Goal: Subscribe to service/newsletter

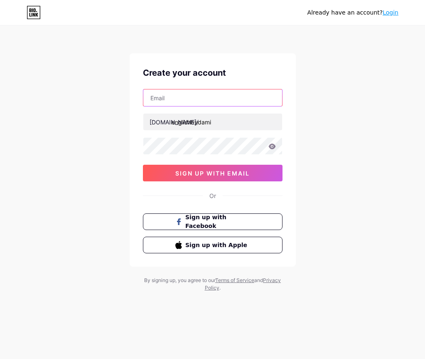
click at [228, 101] on input "text" at bounding box center [212, 97] width 139 height 17
type input "[EMAIL_ADDRESS][DOMAIN_NAME]"
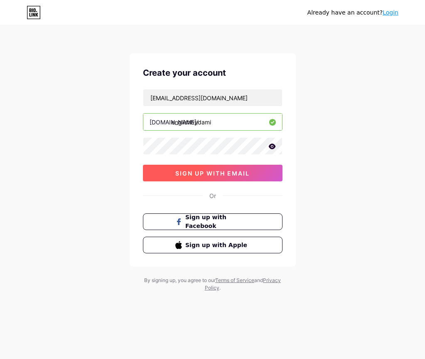
click at [235, 175] on span "sign up with email" at bounding box center [212, 173] width 74 height 7
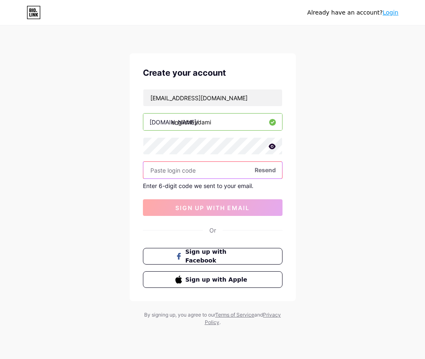
click at [198, 169] on input "text" at bounding box center [212, 170] width 139 height 17
paste input "276593"
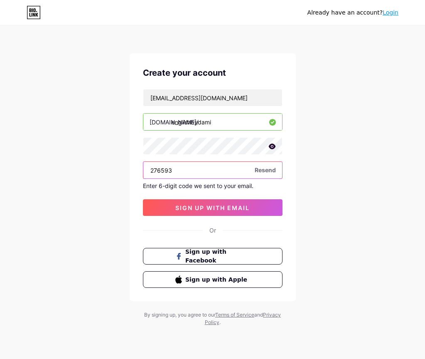
type input "276593"
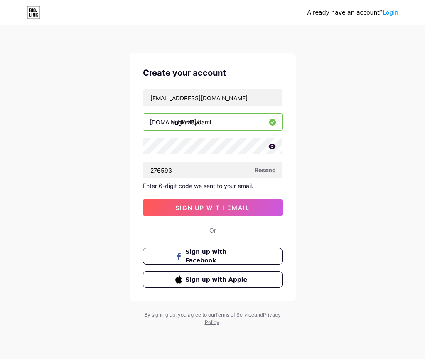
click at [207, 198] on div "[EMAIL_ADDRESS][DOMAIN_NAME] [DOMAIN_NAME]/ englishbydami 276593 Resend Enter 6…" at bounding box center [213, 152] width 140 height 127
click at [208, 206] on span "sign up with email" at bounding box center [212, 207] width 74 height 7
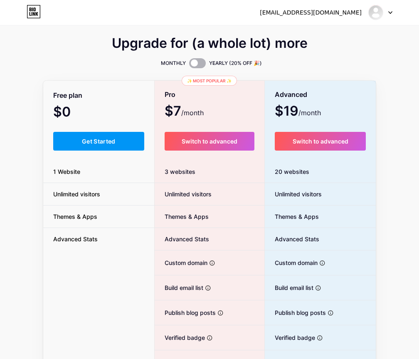
click at [192, 59] on span at bounding box center [197, 63] width 17 height 10
click at [189, 65] on input "checkbox" at bounding box center [189, 65] width 0 height 0
click at [245, 84] on div "✨ Most popular ✨ Pro $70 /year Switch to advanced 3 websites Unlimited visitors…" at bounding box center [209, 227] width 111 height 295
drag, startPoint x: 272, startPoint y: 109, endPoint x: 311, endPoint y: 109, distance: 38.7
click at [311, 109] on div "Advanced $190 /year" at bounding box center [320, 102] width 111 height 31
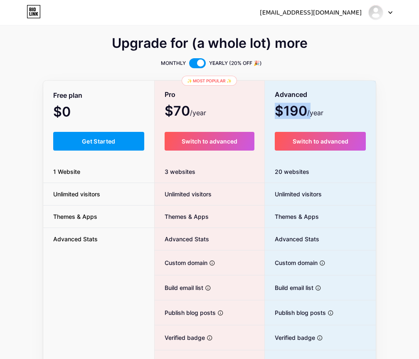
click at [311, 109] on span "/year" at bounding box center [315, 113] width 16 height 10
drag, startPoint x: 308, startPoint y: 112, endPoint x: 285, endPoint y: 113, distance: 22.9
click at [286, 113] on span "$190 /year" at bounding box center [299, 112] width 49 height 12
click at [285, 113] on span "$190 /year" at bounding box center [299, 112] width 49 height 12
drag, startPoint x: 285, startPoint y: 111, endPoint x: 308, endPoint y: 109, distance: 23.0
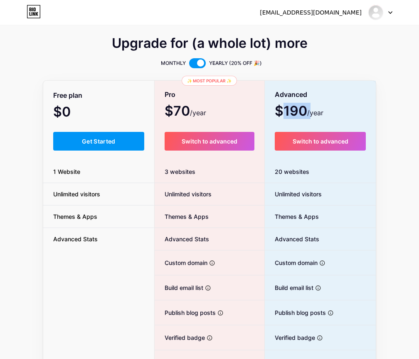
click at [308, 109] on span "$190 /year" at bounding box center [299, 112] width 49 height 12
copy span "190"
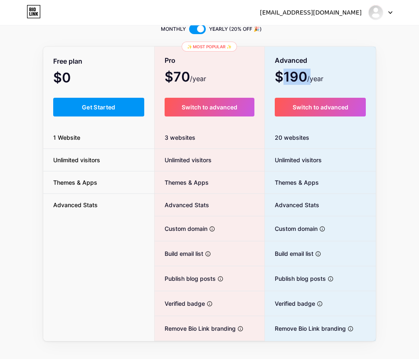
scroll to position [39, 0]
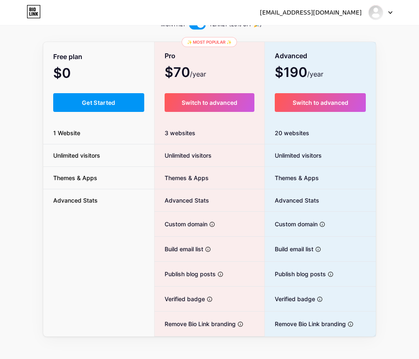
click at [192, 228] on span "Custom domain" at bounding box center [181, 224] width 53 height 9
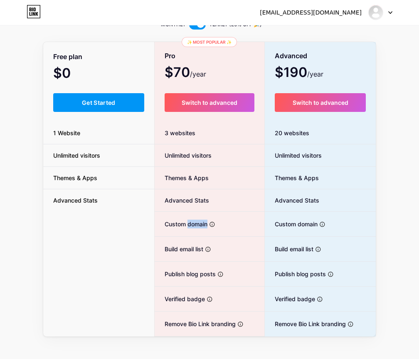
click at [192, 228] on span "Custom domain" at bounding box center [181, 224] width 53 height 9
click at [190, 251] on span "Build email list" at bounding box center [179, 248] width 49 height 9
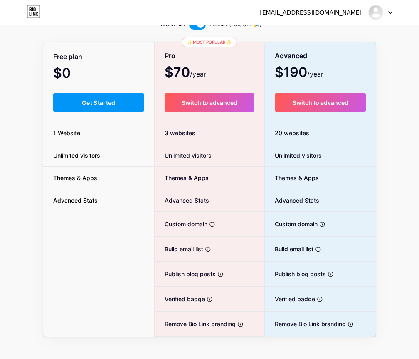
click at [198, 276] on span "Publish blog posts" at bounding box center [185, 273] width 61 height 9
click at [189, 304] on li "Verified badge Add authenticity by showing a blue checkmark" at bounding box center [210, 298] width 110 height 25
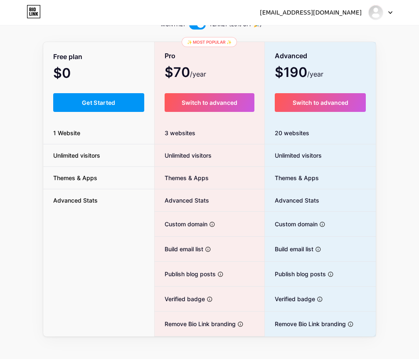
click at [189, 301] on span "Verified badge" at bounding box center [180, 298] width 50 height 9
click at [190, 301] on span "Verified badge" at bounding box center [180, 298] width 50 height 9
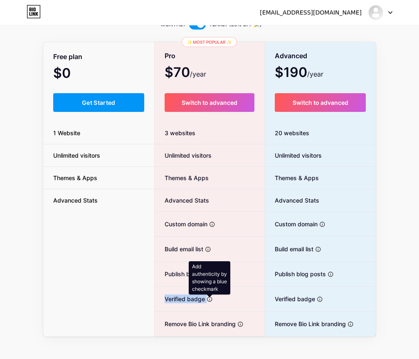
click at [209, 302] on icon at bounding box center [210, 299] width 6 height 6
click at [201, 306] on li "Verified badge Add authenticity by showing a blue checkmark" at bounding box center [210, 298] width 110 height 25
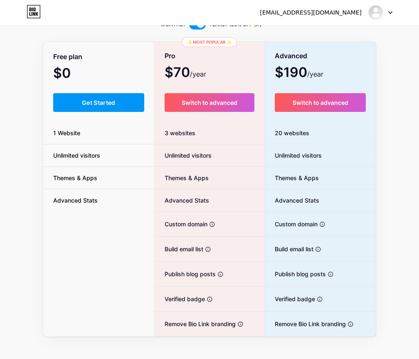
click at [197, 324] on span "Remove Bio Link branding" at bounding box center [195, 323] width 81 height 9
click at [196, 324] on span "Remove Bio Link branding" at bounding box center [195, 323] width 81 height 9
click at [181, 315] on li "Remove Bio Link branding Remove all credits and make it fully white-label" at bounding box center [210, 323] width 110 height 25
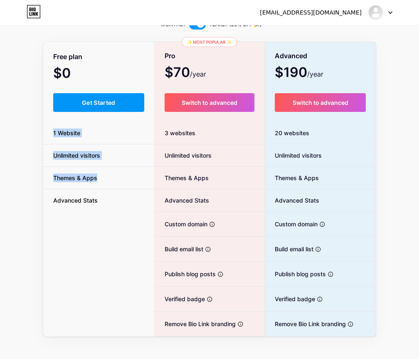
drag, startPoint x: 49, startPoint y: 132, endPoint x: 102, endPoint y: 181, distance: 71.5
click at [102, 181] on ul "1 Website Unlimited visitors Themes & Apps Advanced Stats" at bounding box center [98, 166] width 111 height 89
drag, startPoint x: 102, startPoint y: 181, endPoint x: 102, endPoint y: 174, distance: 6.7
click at [102, 181] on span "Themes & Apps" at bounding box center [75, 177] width 64 height 9
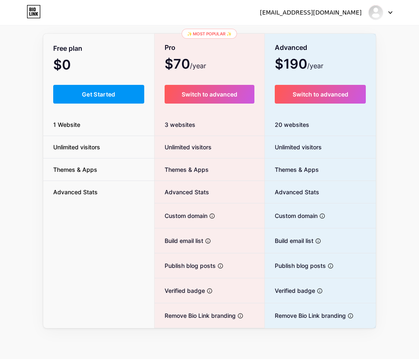
scroll to position [49, 0]
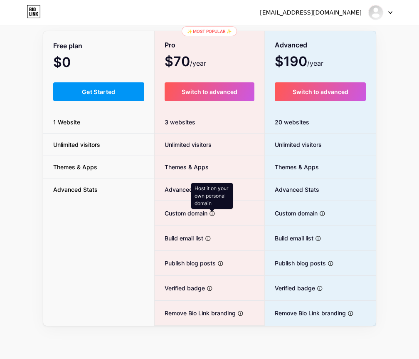
click at [213, 215] on icon at bounding box center [212, 213] width 5 height 5
click at [27, 13] on icon at bounding box center [33, 11] width 13 height 13
